Goal: Information Seeking & Learning: Learn about a topic

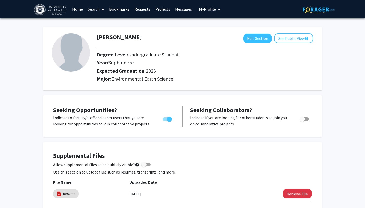
click at [98, 13] on link "Search" at bounding box center [95, 9] width 21 height 18
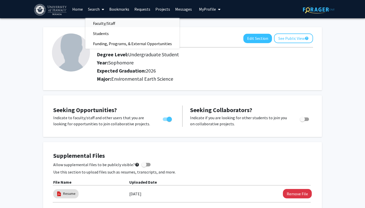
click at [102, 26] on span "Faculty/Staff" at bounding box center [103, 23] width 37 height 10
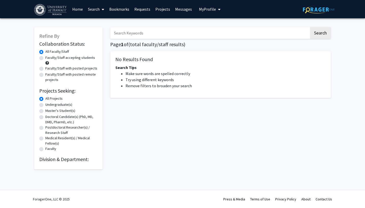
click at [45, 57] on label "Faculty/Staff accepting students" at bounding box center [70, 57] width 50 height 5
click at [45, 57] on input "Faculty/Staff accepting students" at bounding box center [46, 56] width 3 height 3
radio input "true"
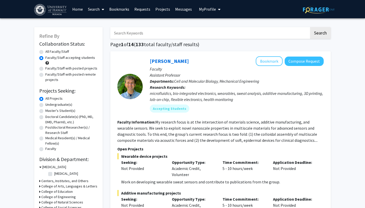
click at [45, 106] on label "Undergraduate(s)" at bounding box center [58, 104] width 27 height 5
click at [45, 105] on input "Undergraduate(s)" at bounding box center [46, 103] width 3 height 3
radio input "true"
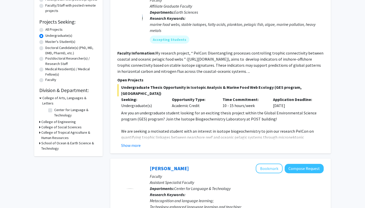
scroll to position [69, 0]
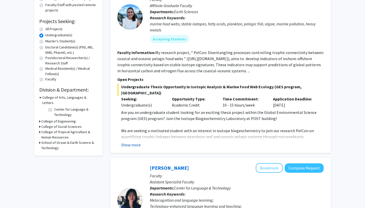
click at [133, 142] on button "Show more" at bounding box center [131, 145] width 20 height 6
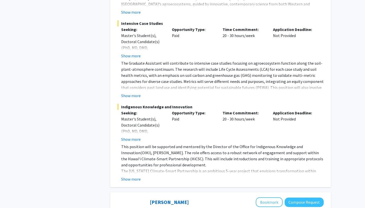
scroll to position [1873, 0]
